Goal: Book appointment/travel/reservation: Register for event/course

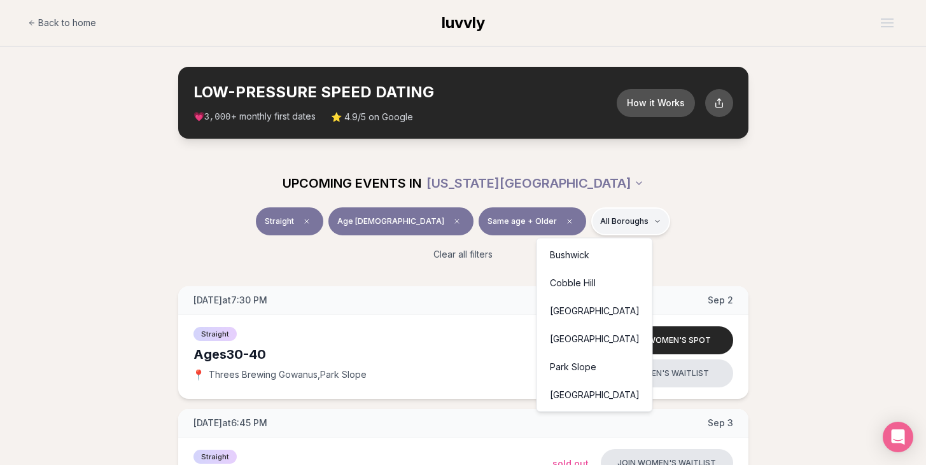
click at [589, 372] on div "Park Slope" at bounding box center [595, 367] width 110 height 28
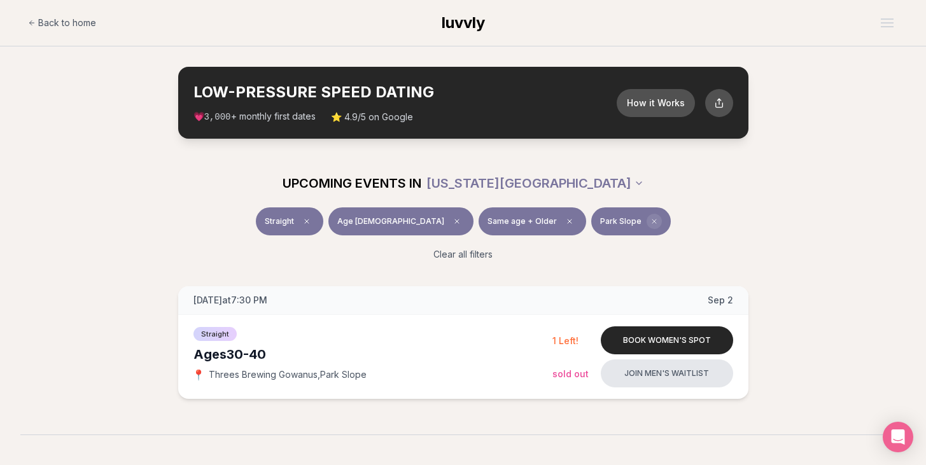
click at [652, 220] on icon "Clear borough filter" at bounding box center [654, 222] width 4 height 4
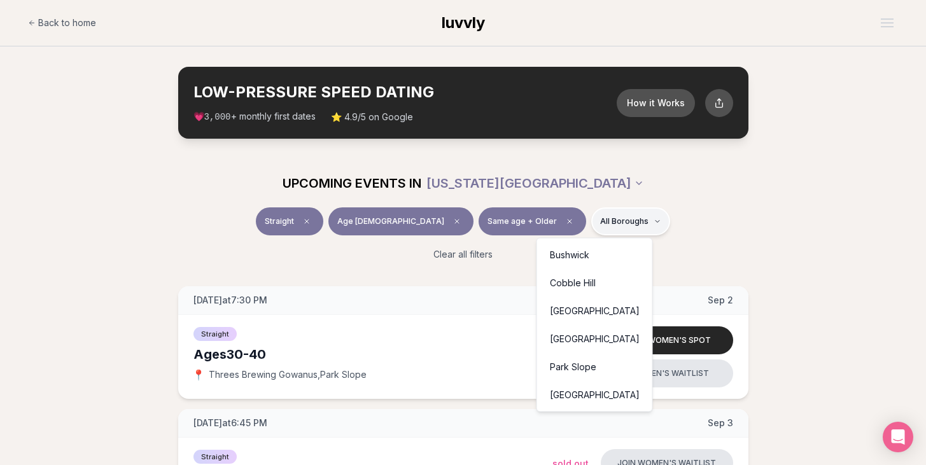
click at [599, 262] on div "Bushwick" at bounding box center [595, 255] width 110 height 28
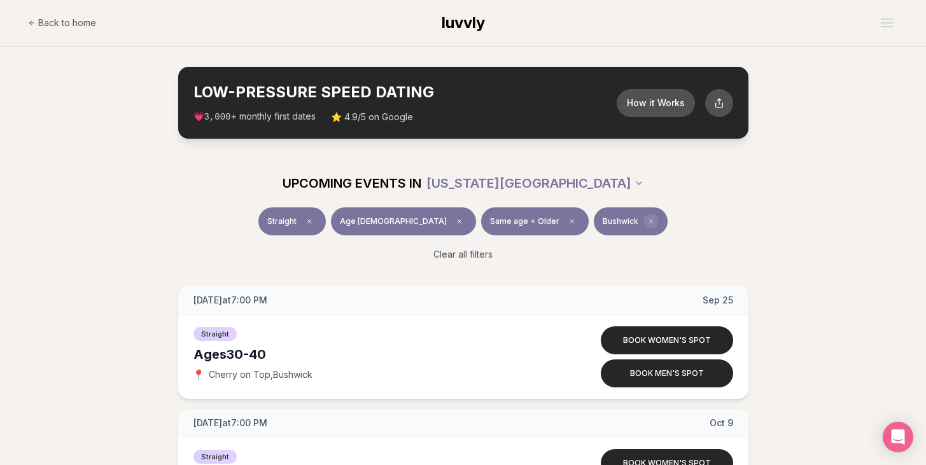
click at [647, 221] on icon "Clear borough filter" at bounding box center [651, 222] width 8 height 8
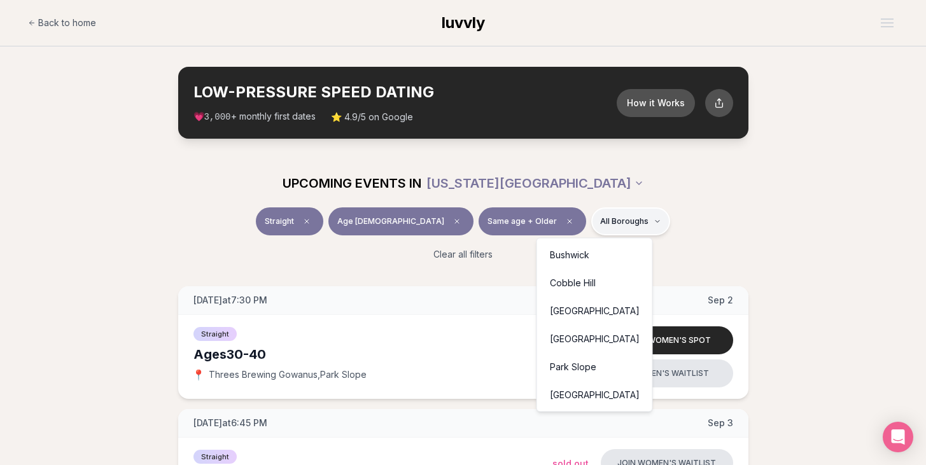
click at [594, 286] on div "Cobble Hill" at bounding box center [595, 283] width 110 height 28
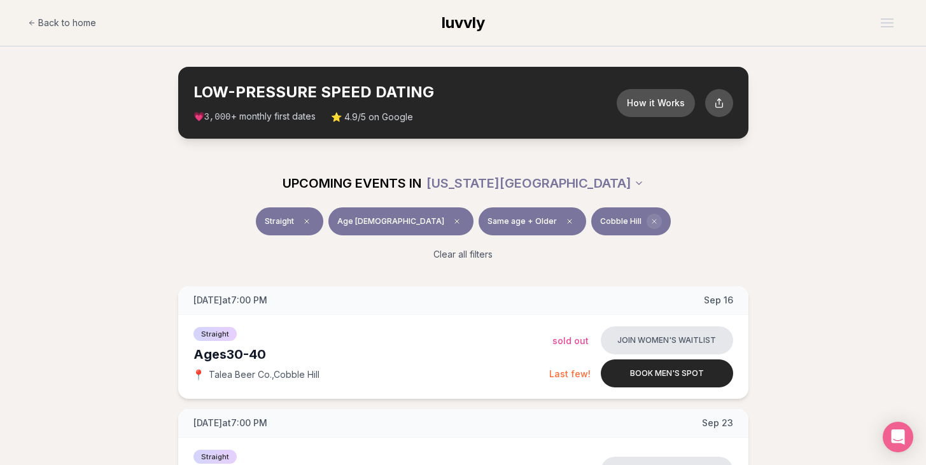
click at [652, 223] on icon "Clear borough filter" at bounding box center [654, 222] width 4 height 4
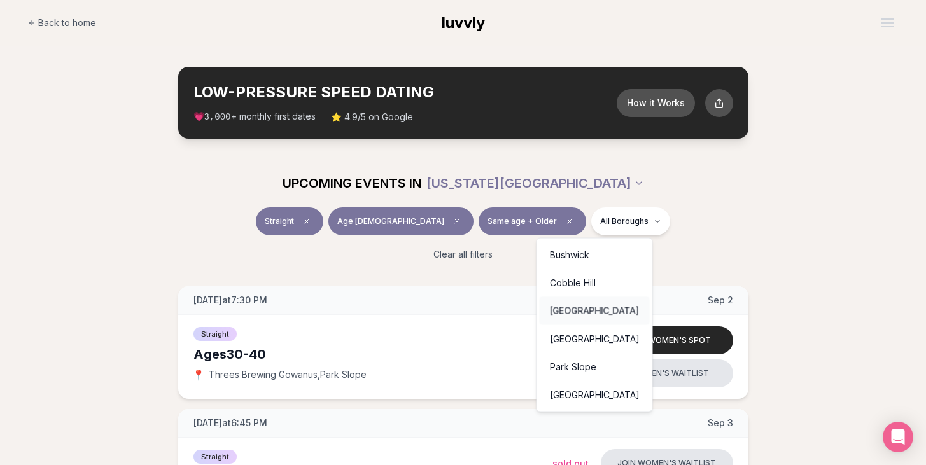
click at [582, 307] on div "[GEOGRAPHIC_DATA]" at bounding box center [595, 311] width 110 height 28
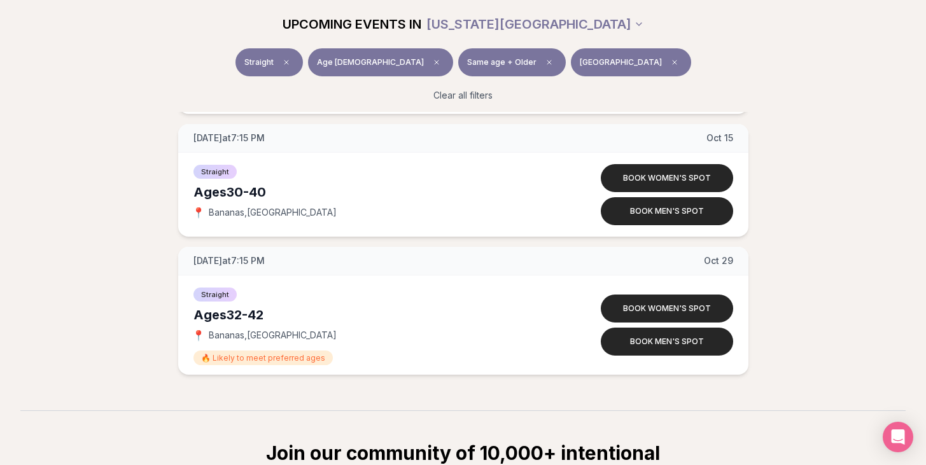
scroll to position [603, 0]
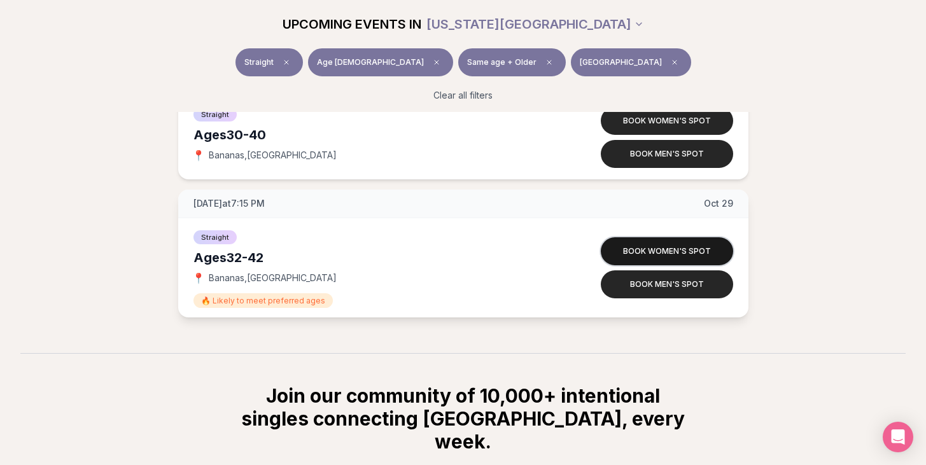
click at [698, 249] on button "Book women's spot" at bounding box center [667, 251] width 132 height 28
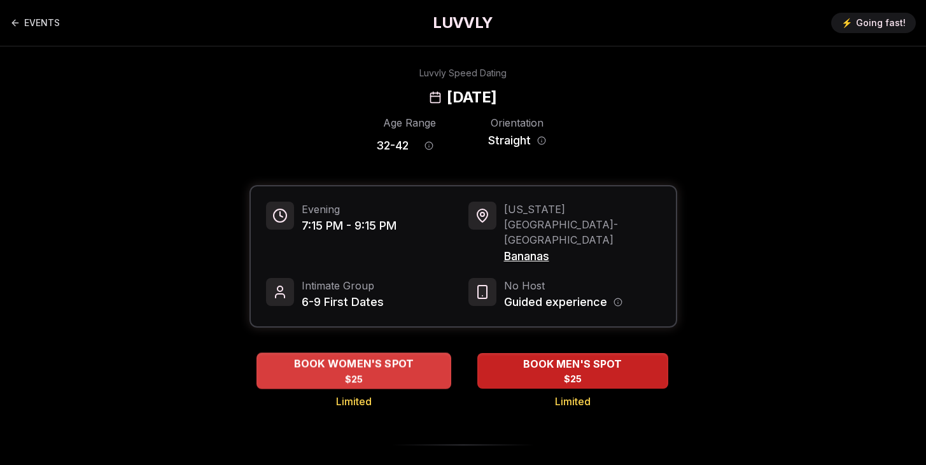
click at [375, 353] on div "BOOK WOMEN'S SPOT $25" at bounding box center [354, 370] width 195 height 35
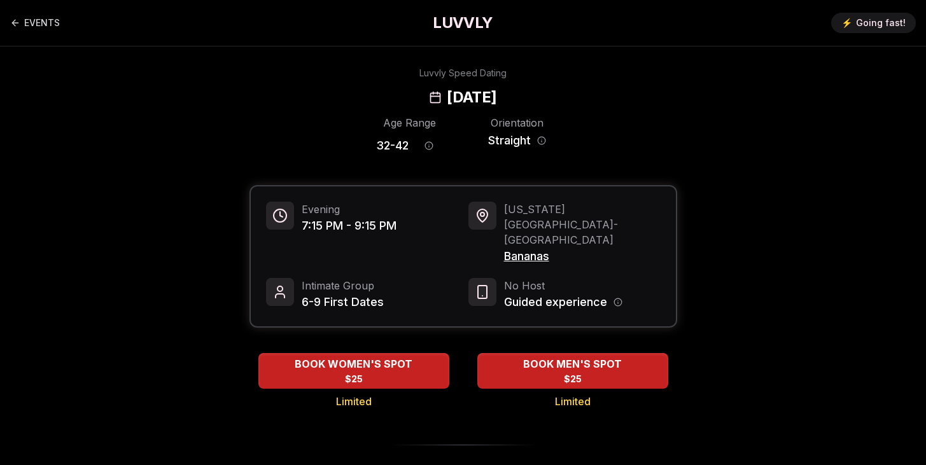
click at [479, 24] on h1 "LUVVLY" at bounding box center [463, 23] width 60 height 20
